Goal: Information Seeking & Learning: Check status

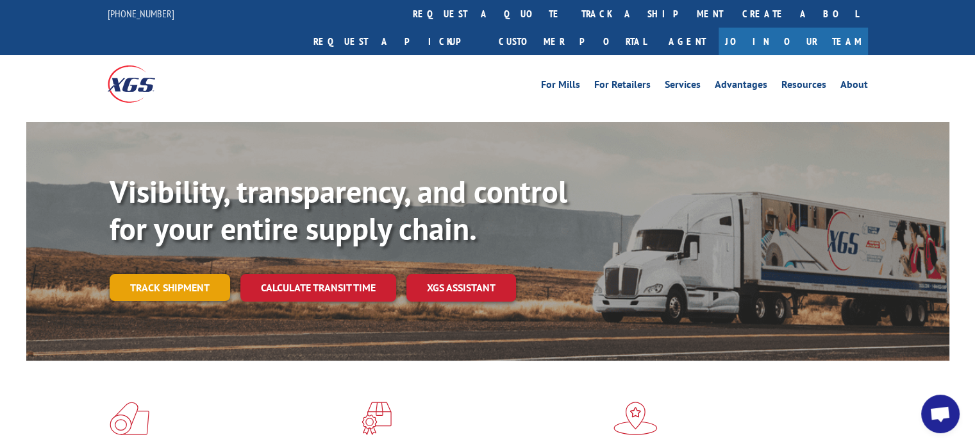
click at [166, 274] on link "Track shipment" at bounding box center [170, 287] width 121 height 27
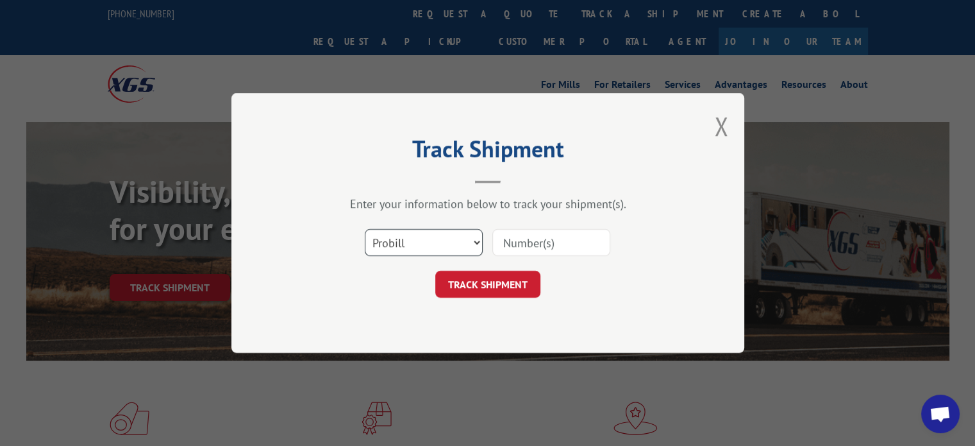
click at [462, 242] on select "Select category... Probill BOL PO" at bounding box center [424, 242] width 118 height 27
select select "po"
click at [365, 229] on select "Select category... Probill BOL PO" at bounding box center [424, 242] width 118 height 27
drag, startPoint x: 505, startPoint y: 258, endPoint x: 510, endPoint y: 251, distance: 8.4
click at [508, 256] on div "Select category... Probill BOL PO" at bounding box center [488, 242] width 385 height 42
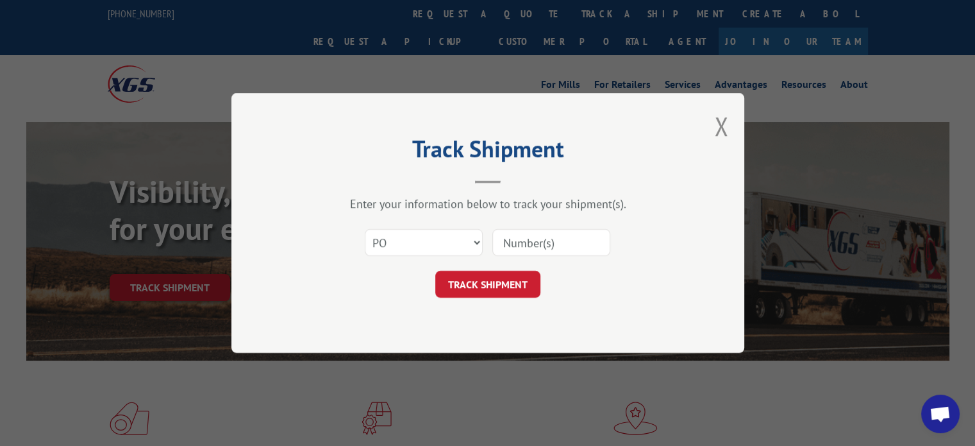
click at [514, 242] on input at bounding box center [551, 242] width 118 height 27
paste input "297515921"
type input "297515921"
click at [491, 287] on button "TRACK SHIPMENT" at bounding box center [487, 284] width 105 height 27
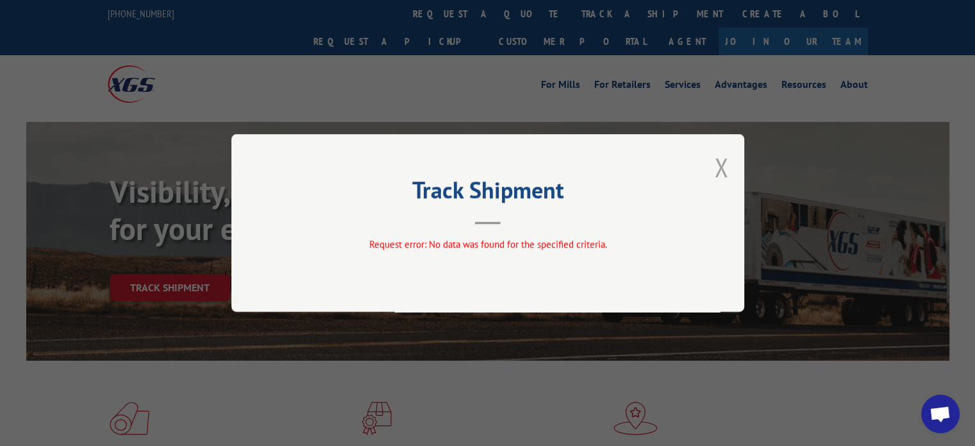
click at [724, 168] on button "Close modal" at bounding box center [721, 167] width 14 height 34
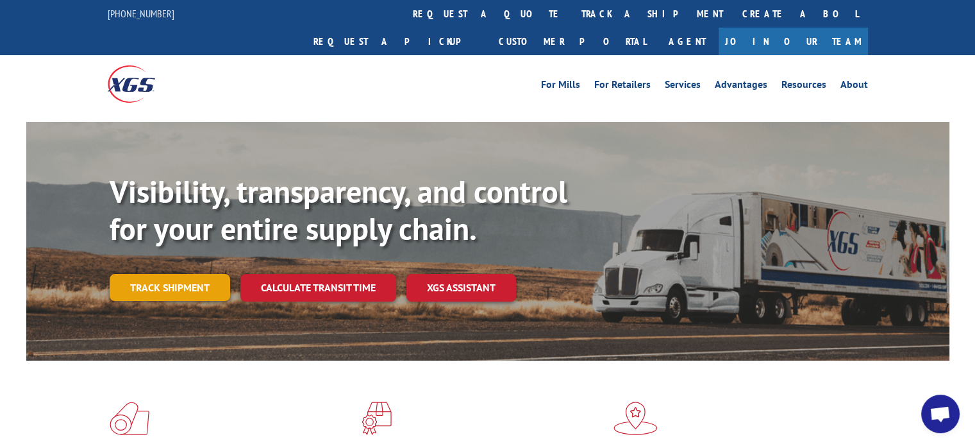
click at [205, 274] on link "Track shipment" at bounding box center [170, 287] width 121 height 27
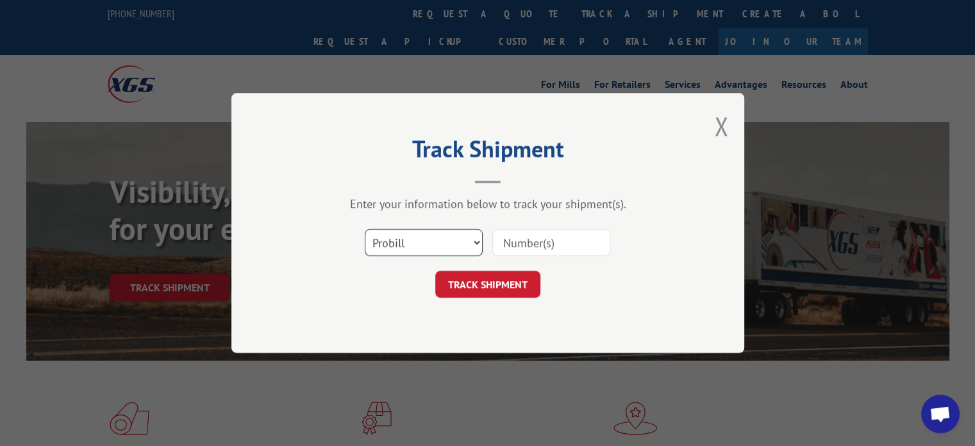
click at [472, 235] on select "Select category... Probill BOL PO" at bounding box center [424, 242] width 118 height 27
select select "po"
click at [365, 229] on select "Select category... Probill BOL PO" at bounding box center [424, 242] width 118 height 27
click at [521, 251] on input at bounding box center [551, 242] width 118 height 27
paste input "297515921"
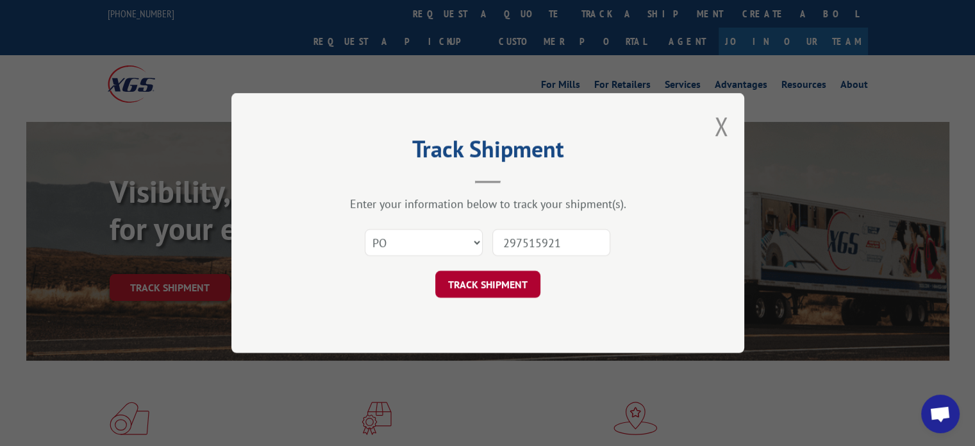
type input "297515921"
click at [502, 292] on button "TRACK SHIPMENT" at bounding box center [487, 284] width 105 height 27
